Goal: Task Accomplishment & Management: Manage account settings

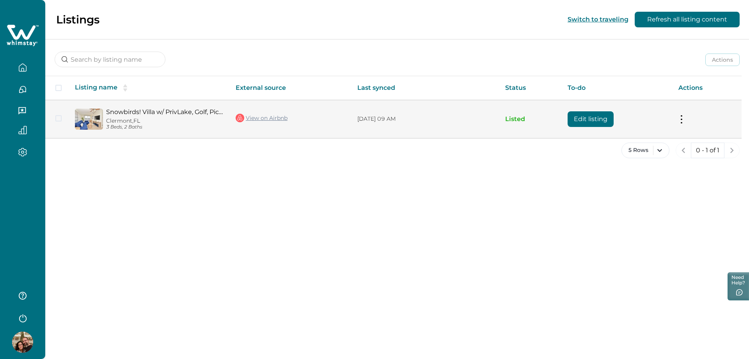
click at [596, 121] on button "Edit listing" at bounding box center [591, 119] width 46 height 16
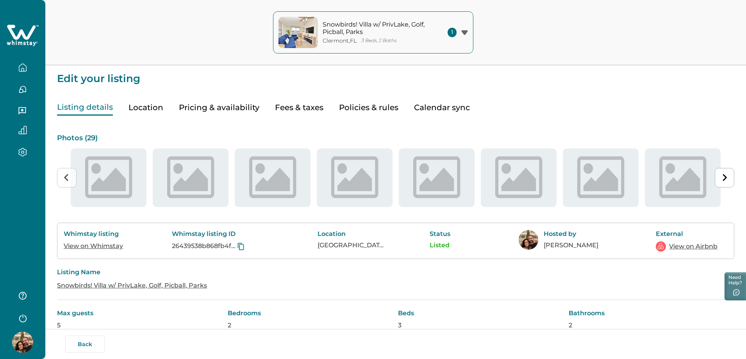
type input "15"
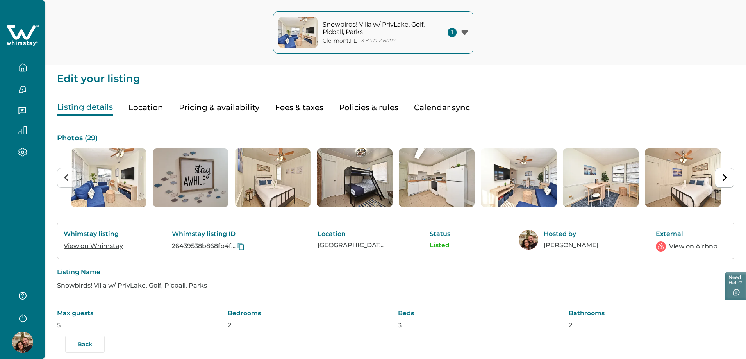
click at [231, 106] on button "Pricing & availability" at bounding box center [219, 108] width 80 height 16
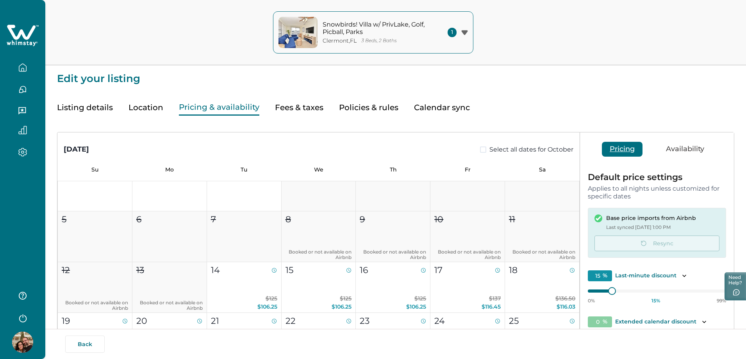
scroll to position [39, 0]
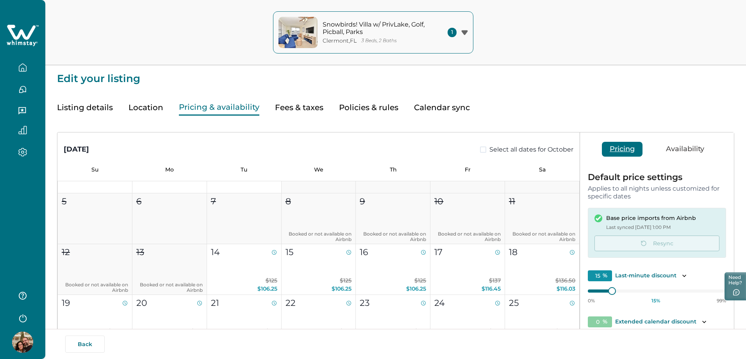
click at [667, 183] on div "Default price settings Applies to all nights unless customized for specific dat…" at bounding box center [656, 186] width 138 height 27
